Goal: Check status: Check status

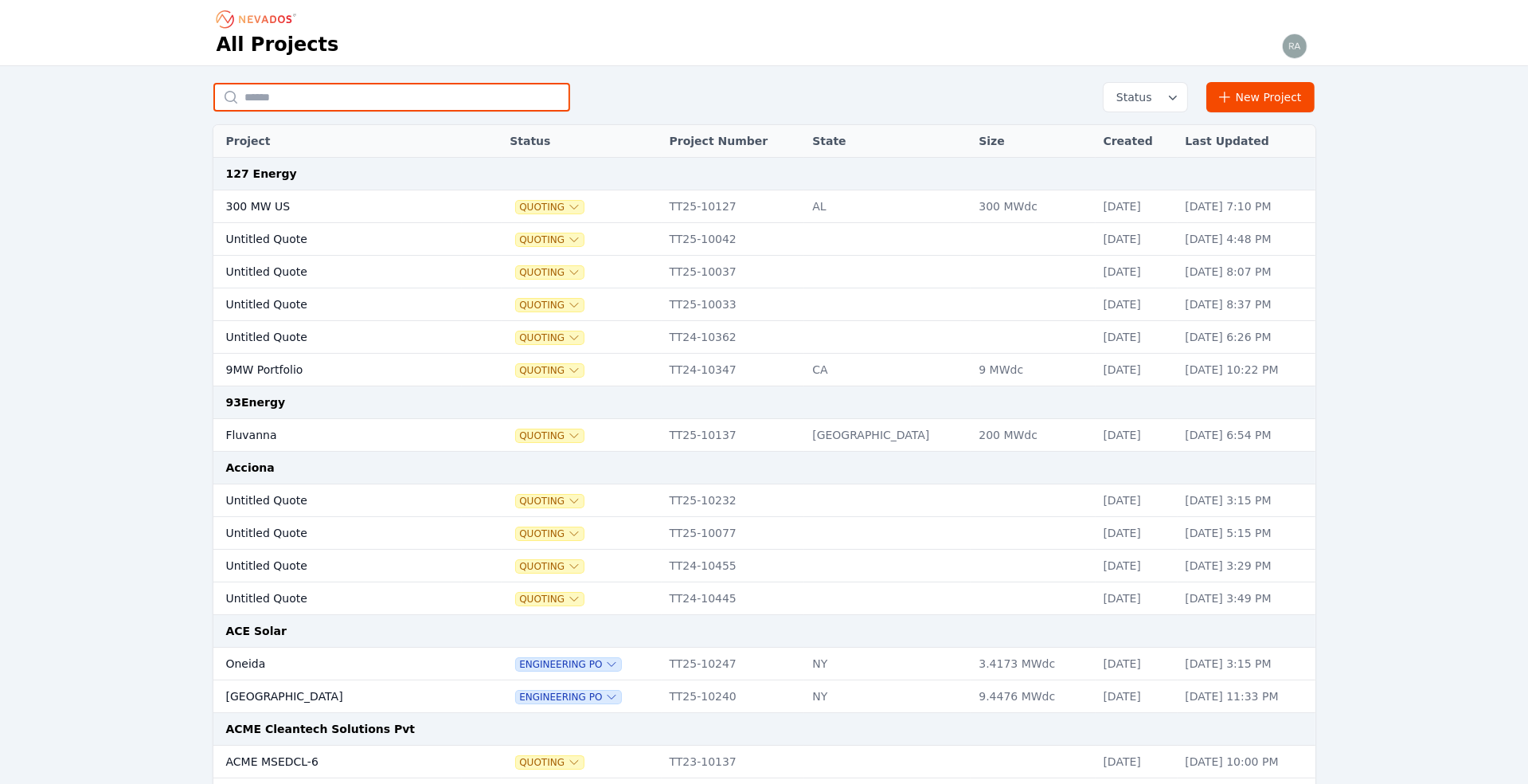
click at [305, 99] on input "text" at bounding box center [392, 97] width 357 height 28
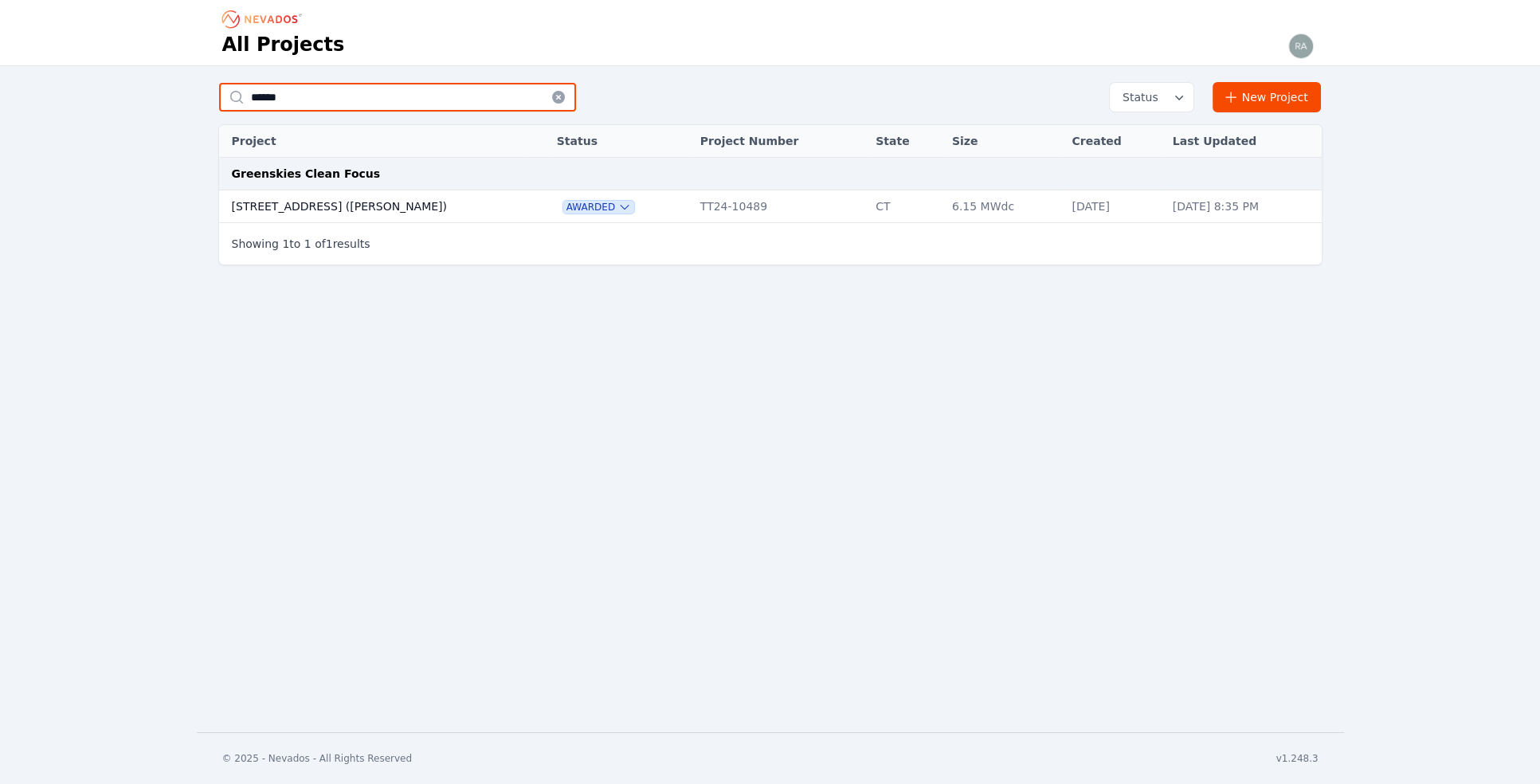
type input "******"
click at [305, 206] on td "[STREET_ADDRESS] ([PERSON_NAME])" at bounding box center [372, 207] width 306 height 33
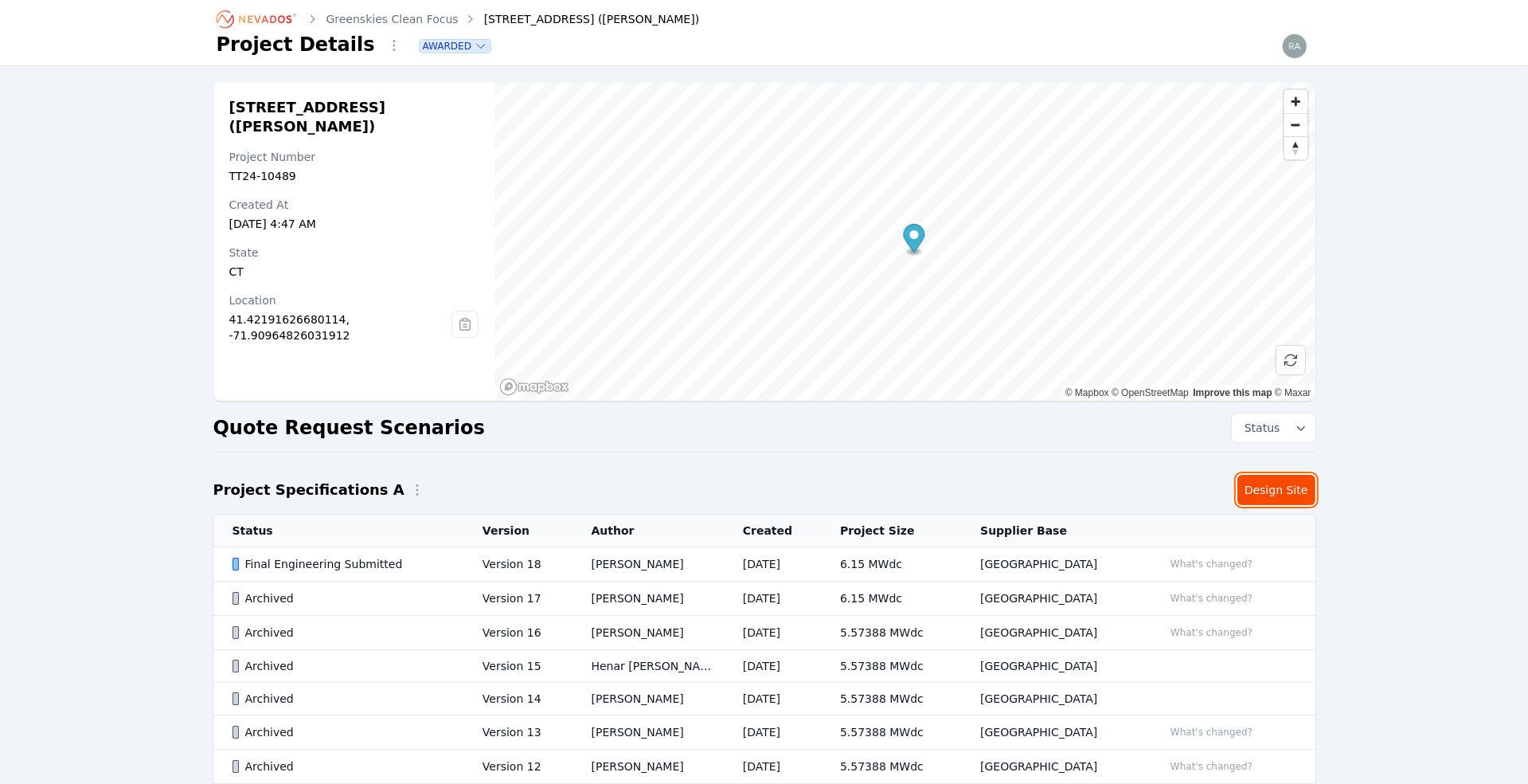
click at [1273, 489] on link "Design Site" at bounding box center [1276, 489] width 78 height 30
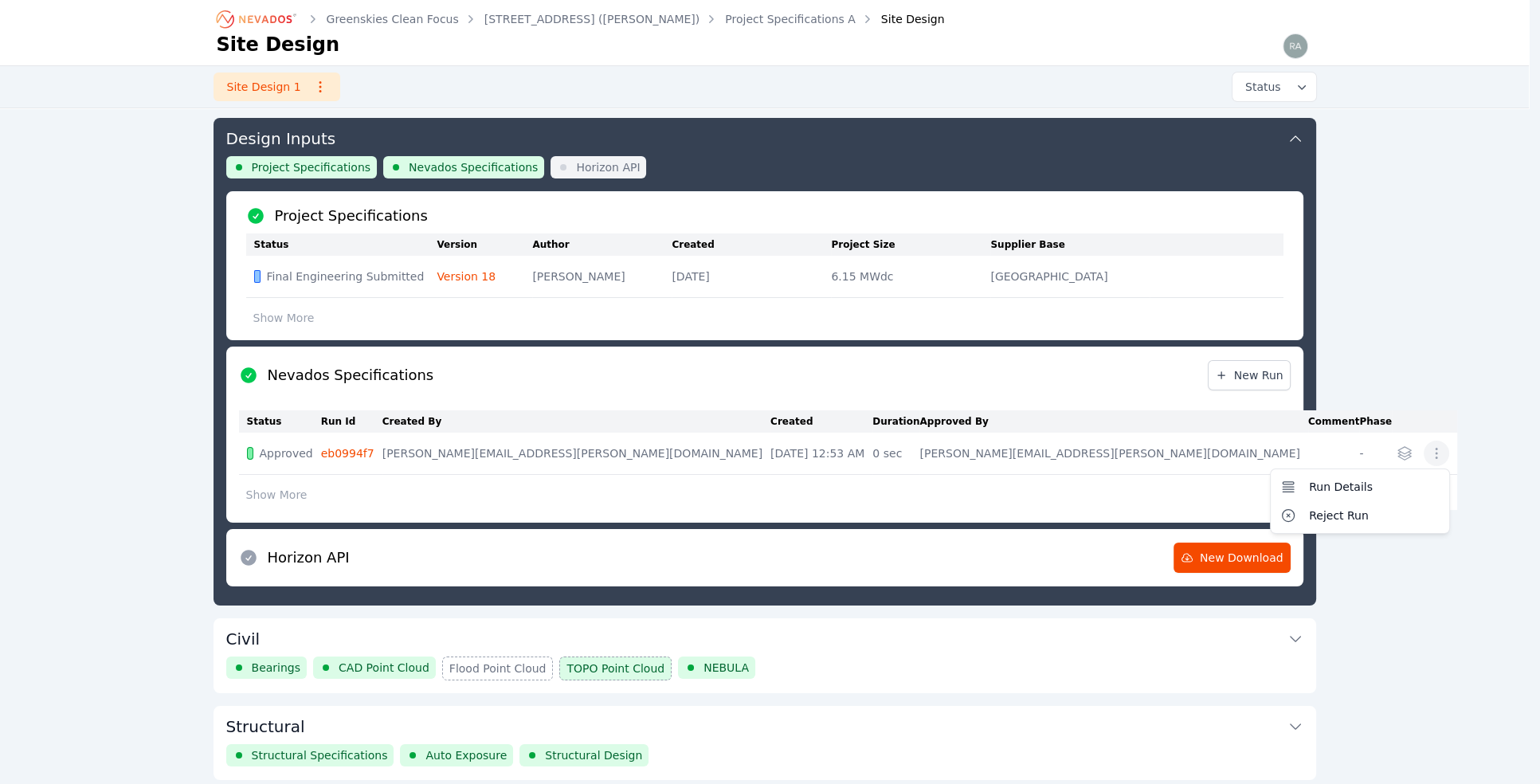
click at [1428, 459] on icon "button" at bounding box center [1436, 453] width 16 height 16
click at [1308, 495] on span "Run Details" at bounding box center [1341, 486] width 64 height 16
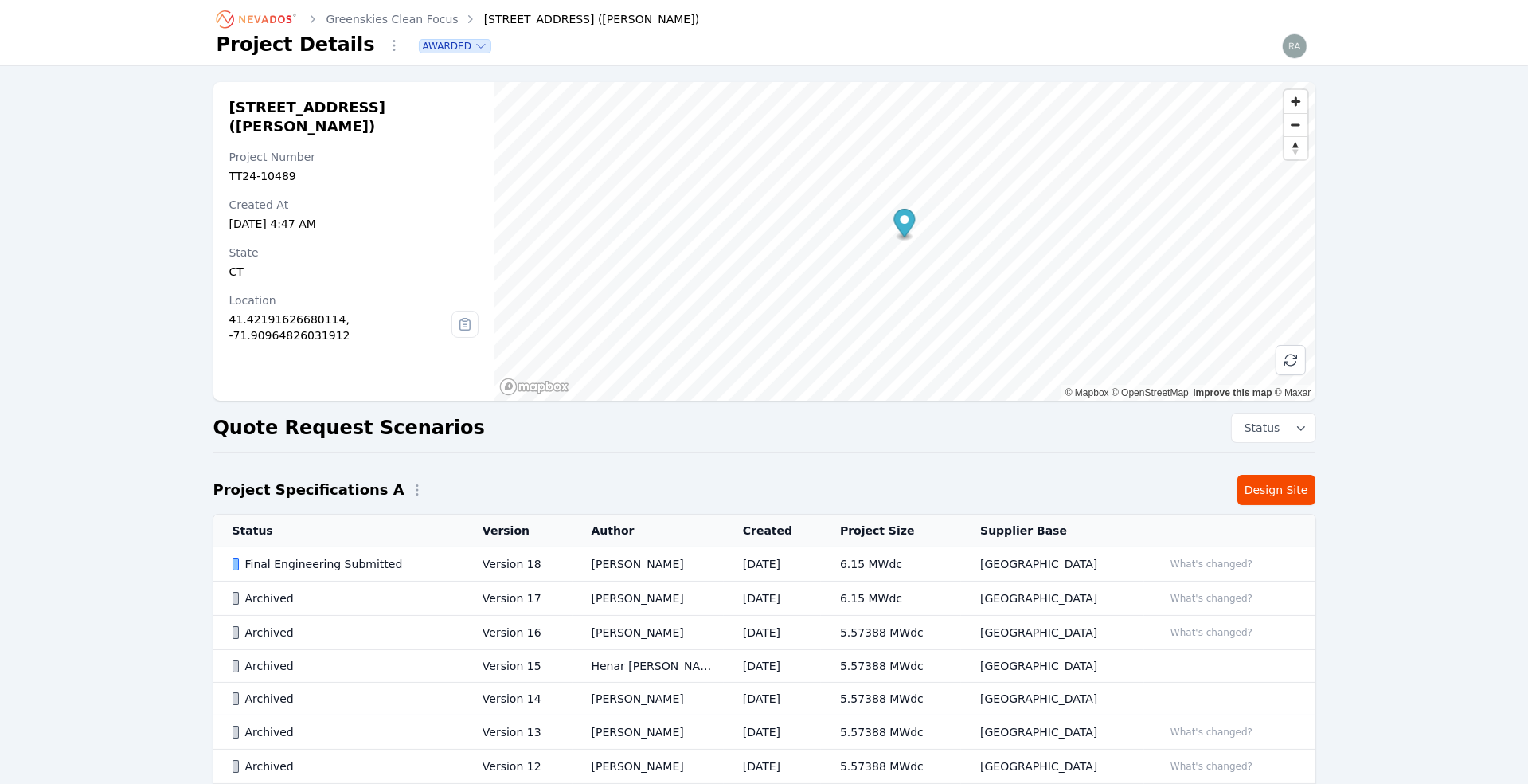
click at [346, 557] on div "Final Engineering Submitted" at bounding box center [344, 564] width 223 height 16
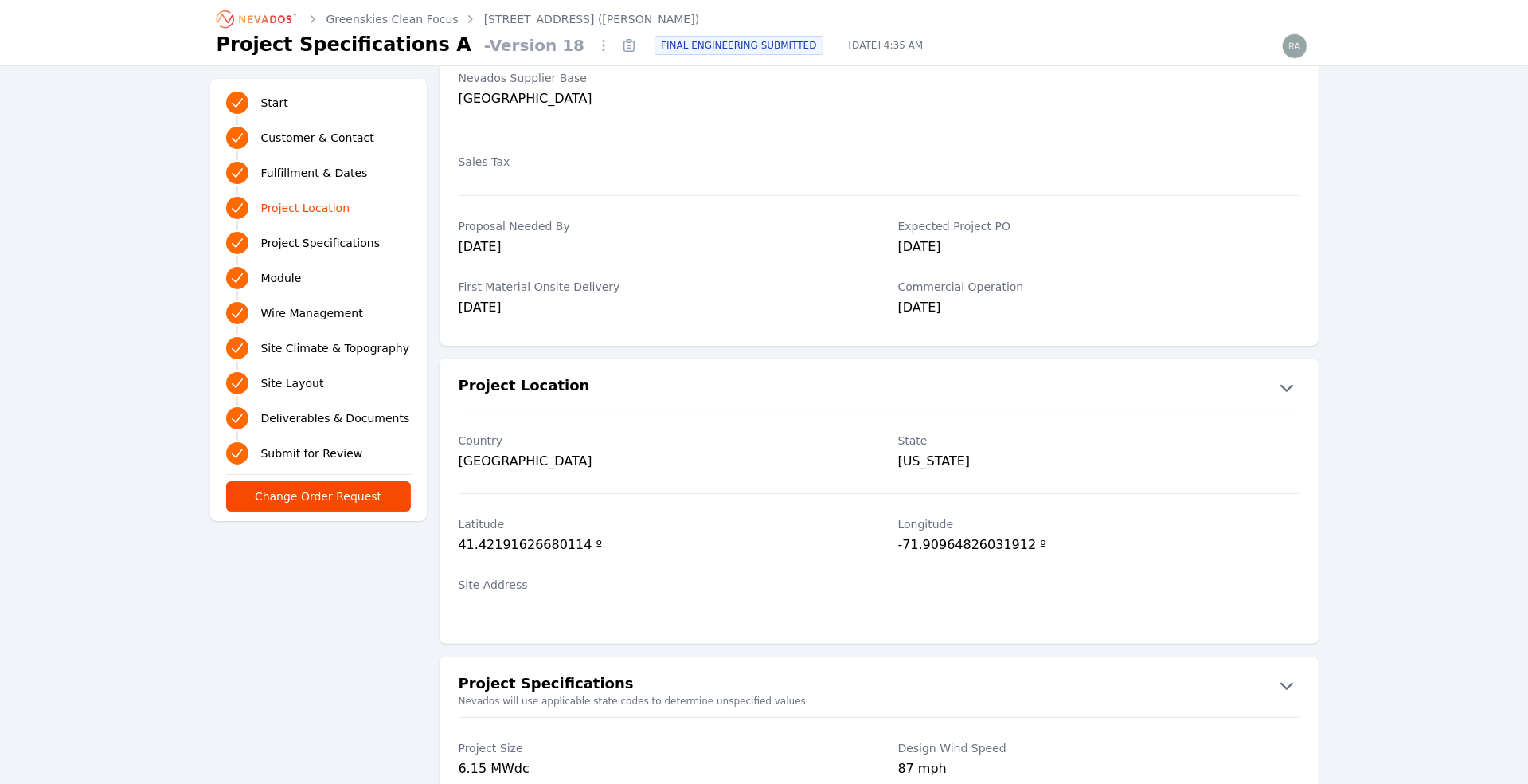
scroll to position [579, 0]
